Goal: Task Accomplishment & Management: Use online tool/utility

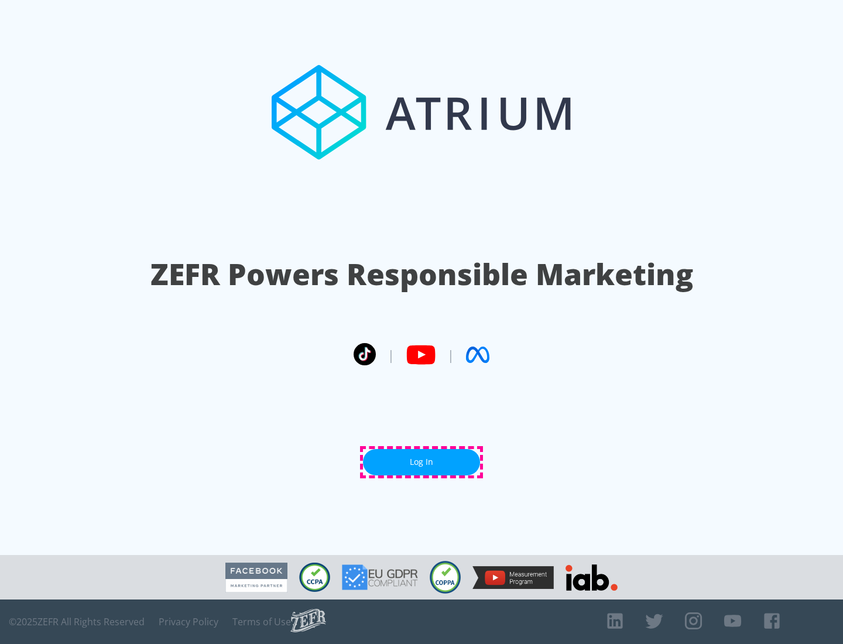
click at [422, 462] on link "Log In" at bounding box center [421, 462] width 117 height 26
